Goal: Transaction & Acquisition: Purchase product/service

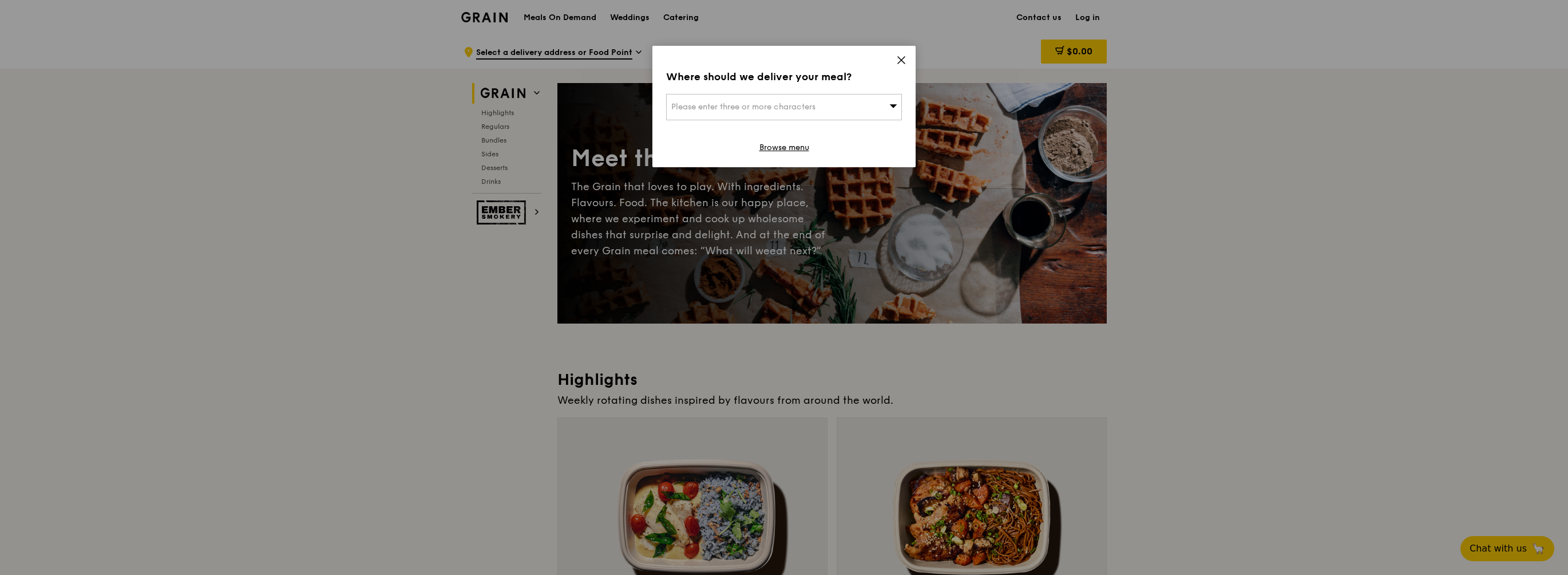
click at [808, 105] on span "Please enter three or more characters" at bounding box center [743, 107] width 144 height 10
type input "528800"
click at [697, 131] on div "2 Simei Rise" at bounding box center [756, 130] width 169 height 12
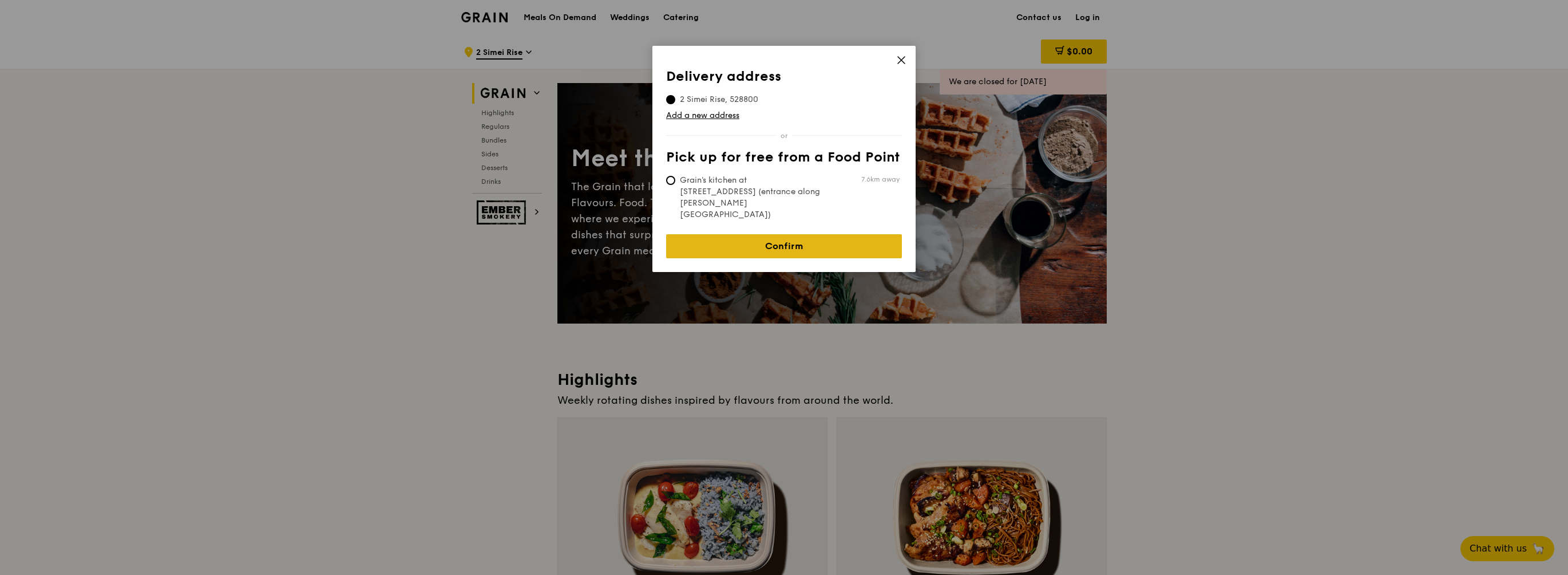
click at [769, 235] on link "Confirm" at bounding box center [783, 246] width 236 height 24
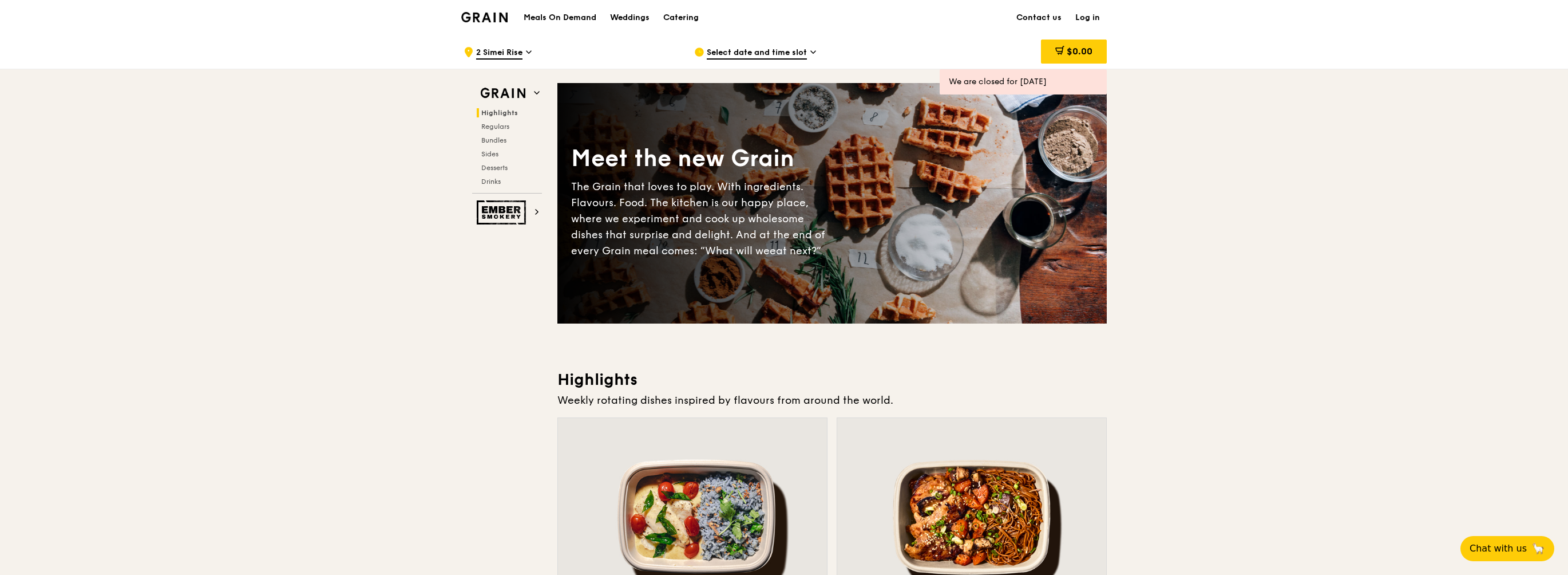
click at [769, 54] on span "Select date and time slot" at bounding box center [757, 53] width 100 height 13
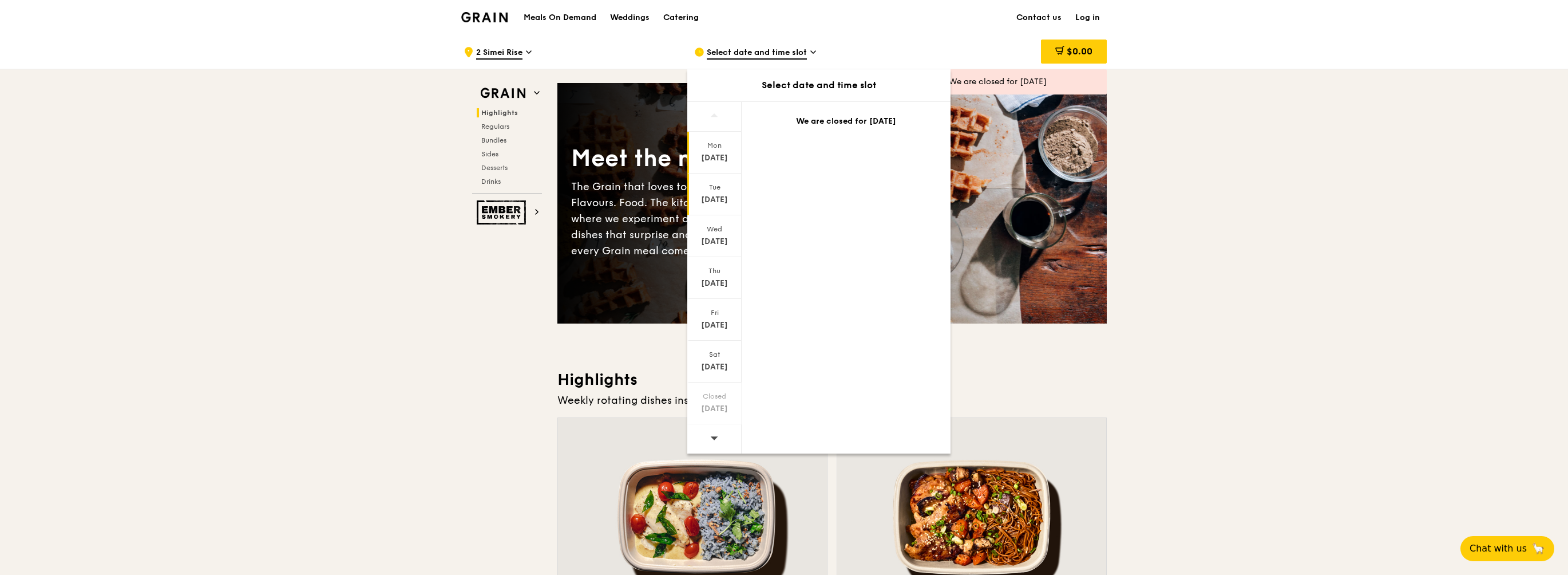
click at [707, 186] on div "Tue" at bounding box center [715, 187] width 51 height 9
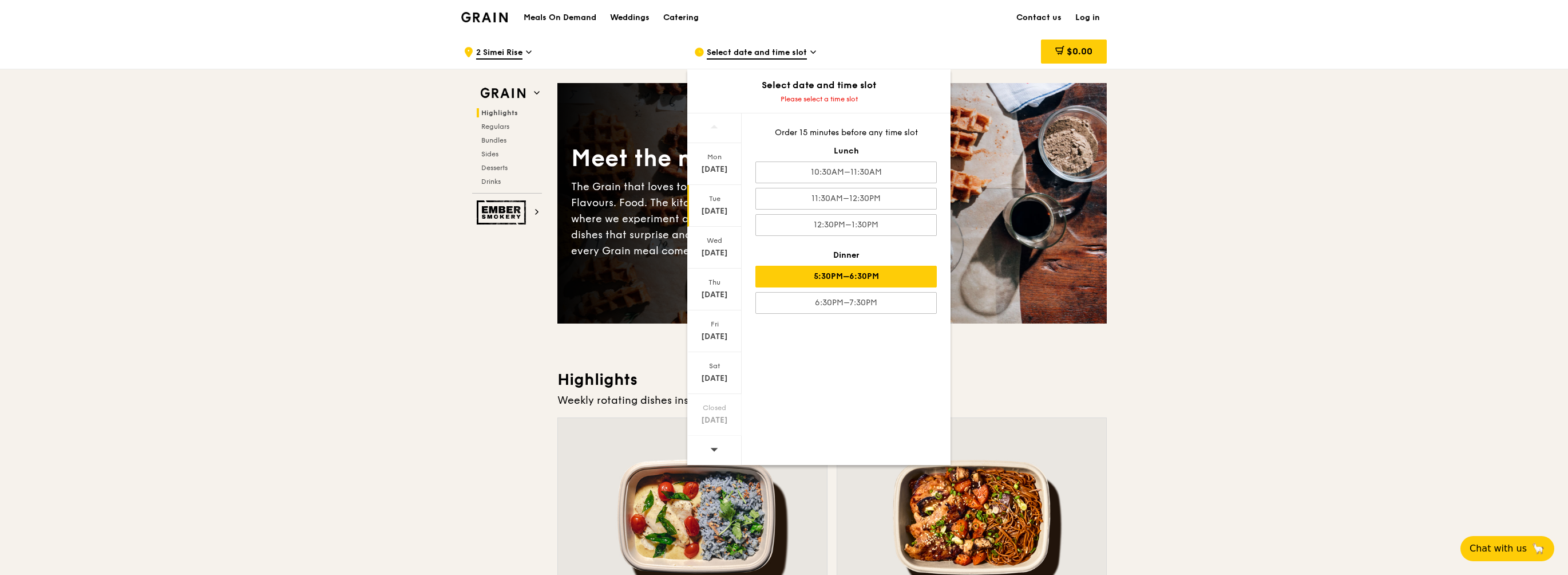
click at [848, 274] on div "5:30PM–6:30PM" at bounding box center [846, 277] width 181 height 22
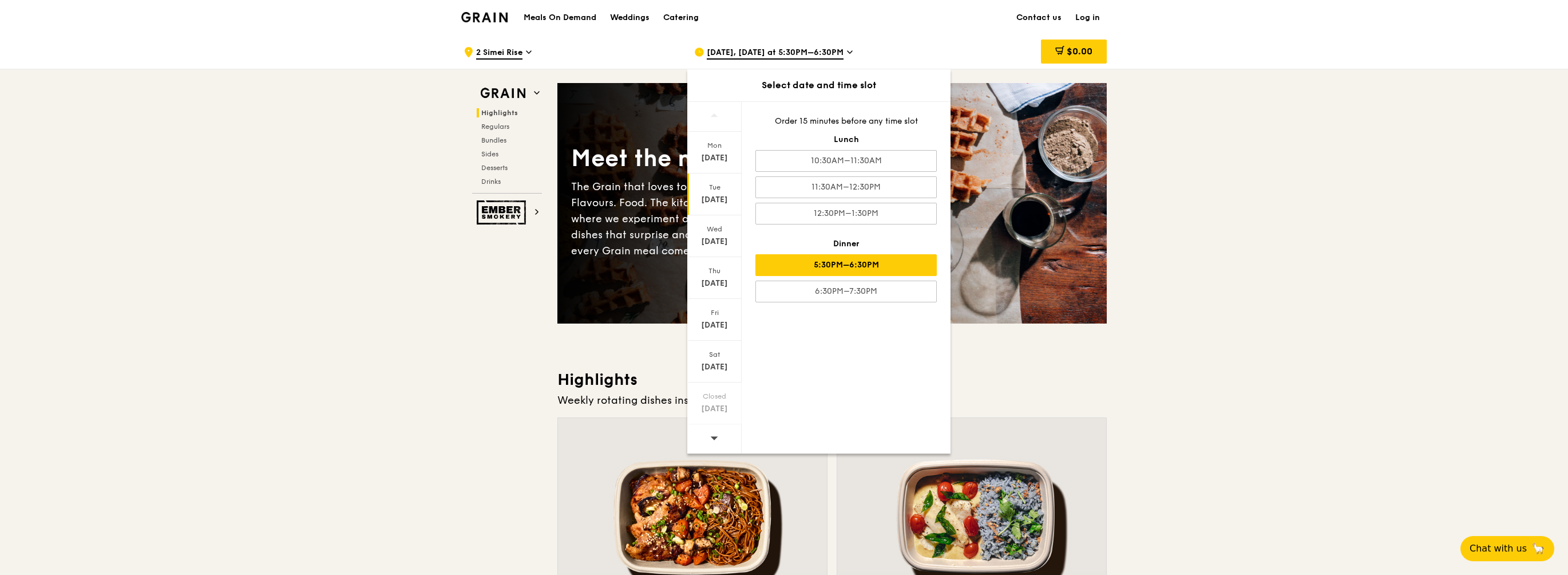
click at [497, 18] on img at bounding box center [485, 17] width 46 height 10
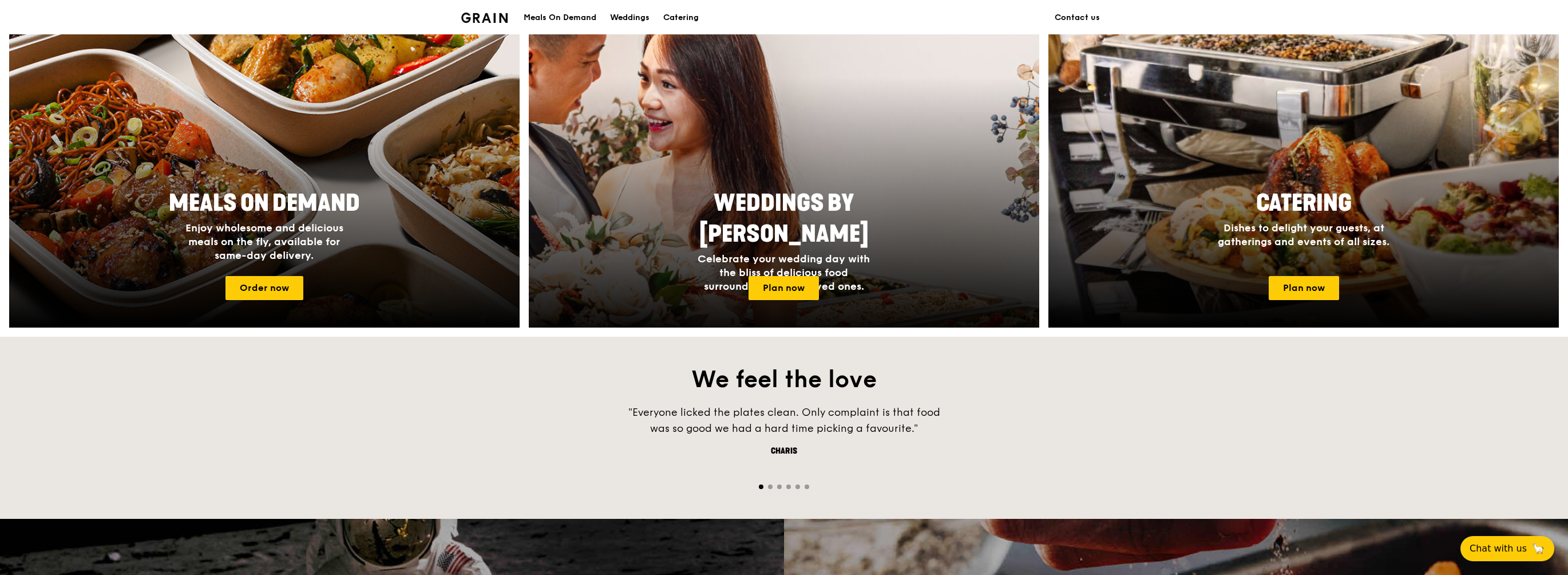
scroll to position [515, 0]
